Goal: Register for event/course

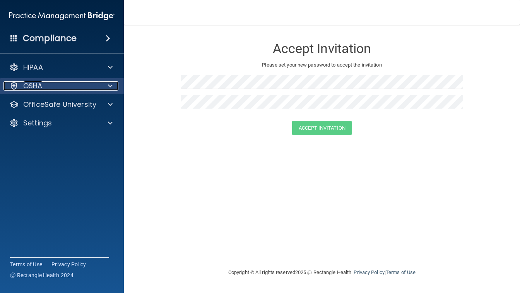
click at [34, 88] on p "OSHA" at bounding box center [32, 85] width 19 height 9
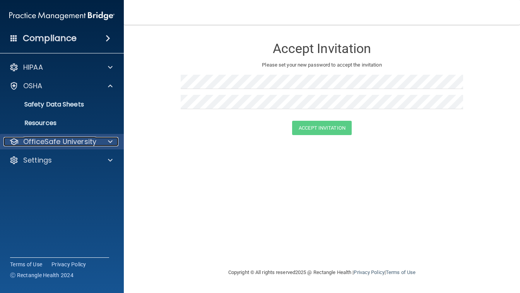
click at [36, 142] on p "OfficeSafe University" at bounding box center [59, 141] width 73 height 9
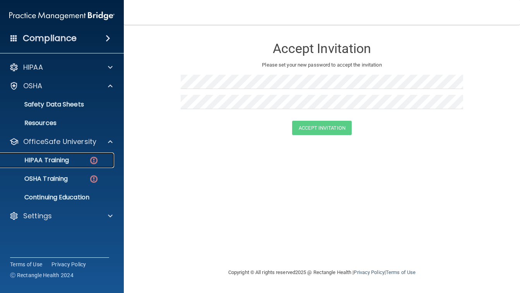
click at [48, 160] on p "HIPAA Training" at bounding box center [37, 160] width 64 height 8
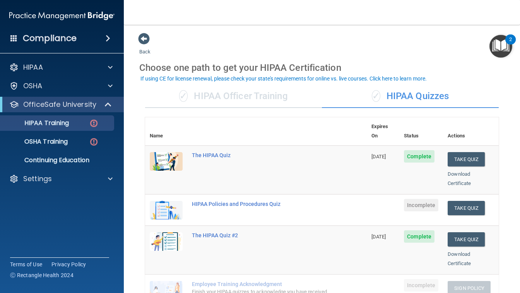
click at [232, 99] on div "✓ HIPAA Officer Training" at bounding box center [233, 96] width 177 height 23
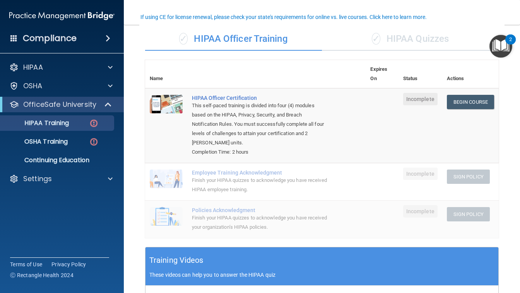
scroll to position [56, 0]
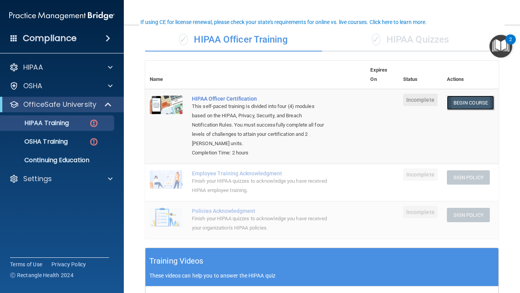
click at [473, 103] on link "Begin Course" at bounding box center [470, 103] width 47 height 14
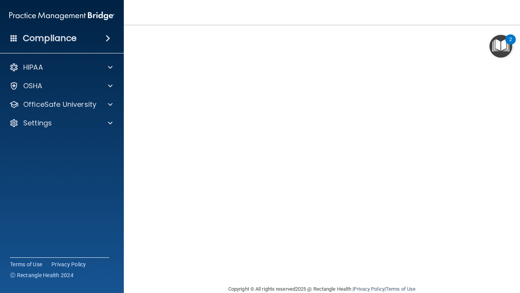
scroll to position [34, 0]
